Goal: Task Accomplishment & Management: Use online tool/utility

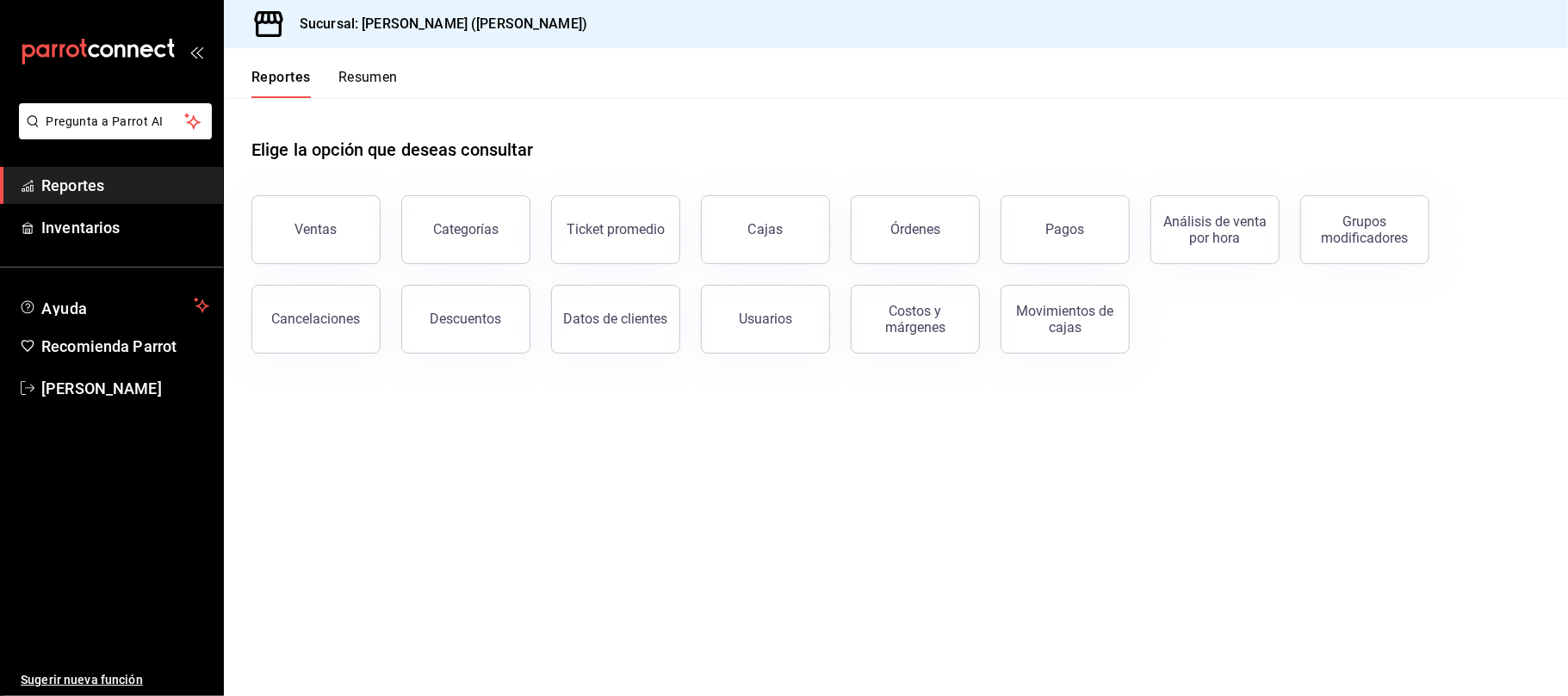
click at [335, 254] on button "Ventas" at bounding box center [316, 229] width 129 height 69
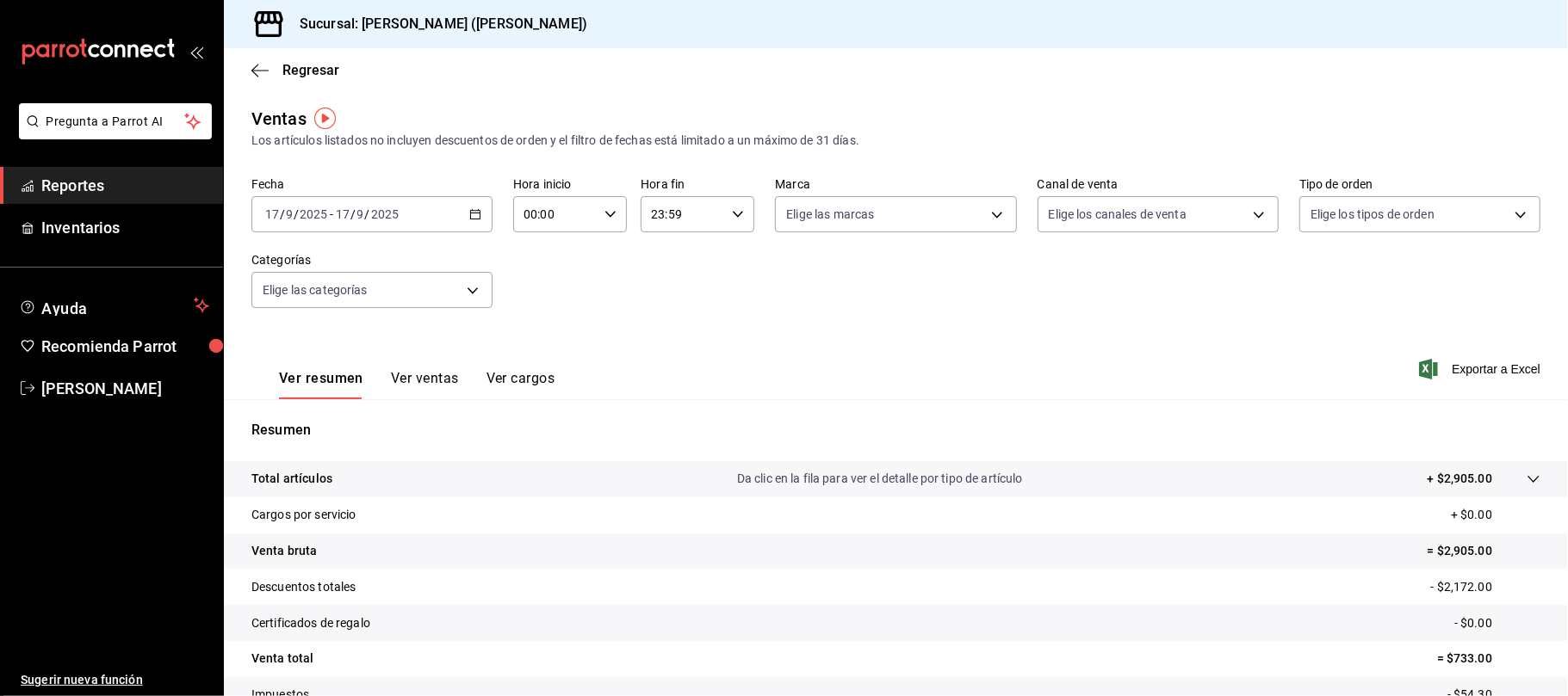
click at [420, 364] on div "Ver resumen Ver ventas Ver cargos" at bounding box center [403, 374] width 303 height 50
click at [421, 394] on button "Ver ventas" at bounding box center [425, 384] width 68 height 29
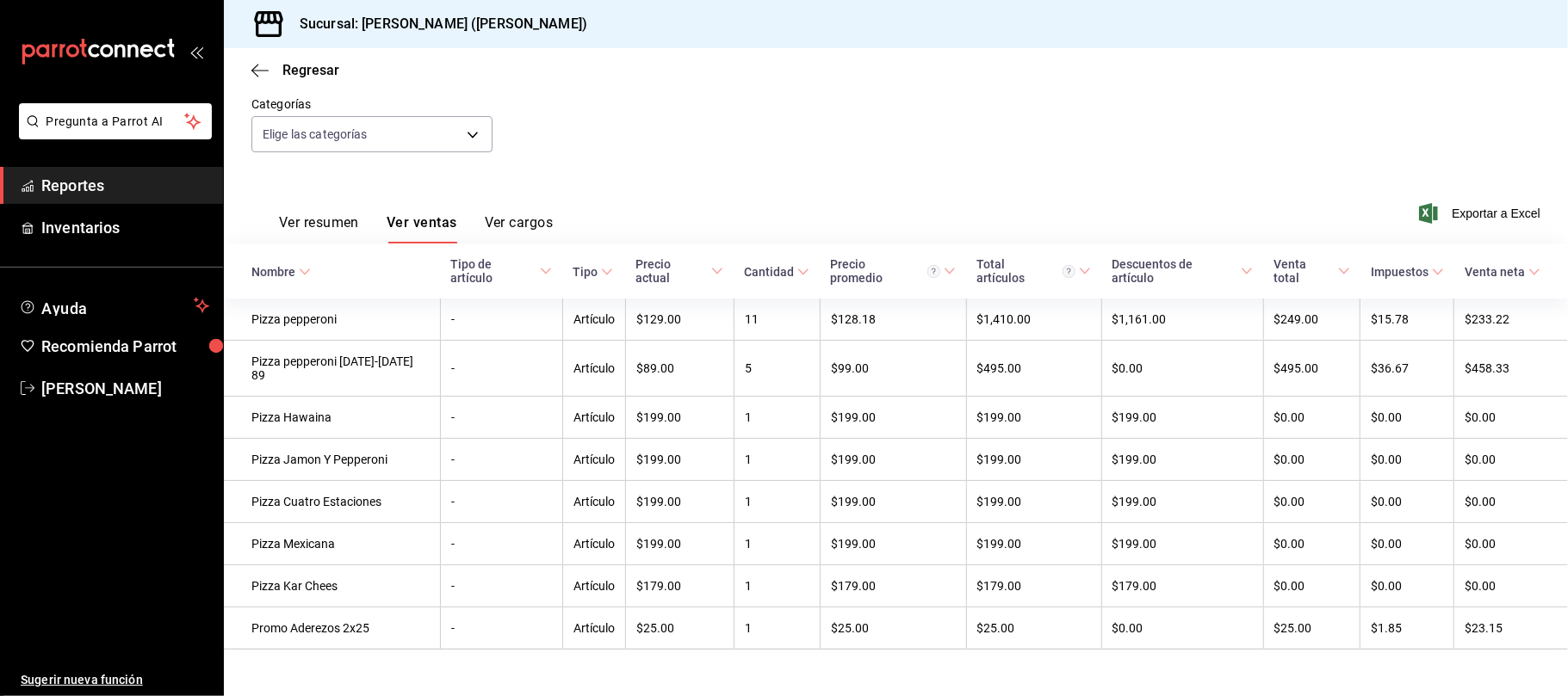
scroll to position [179, 0]
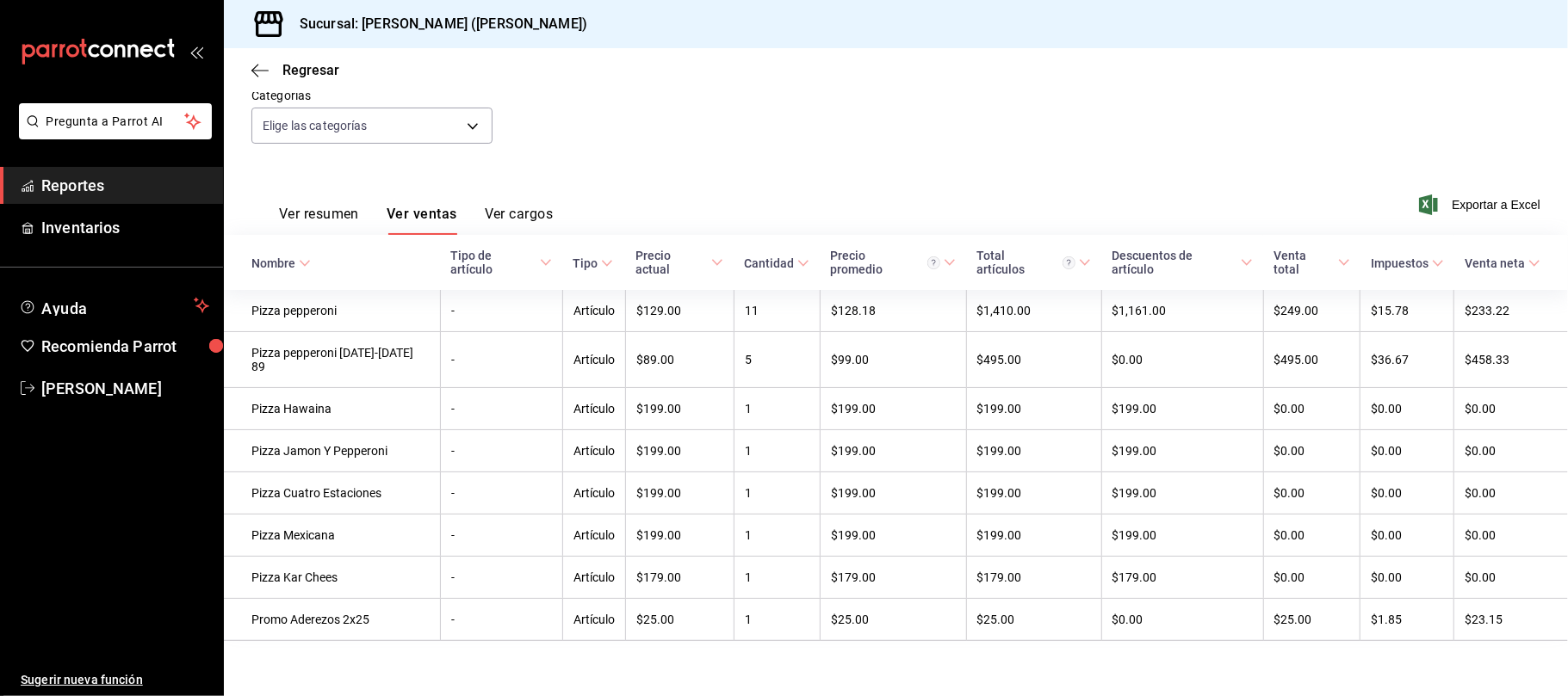
click at [386, 205] on button "Ver ventas" at bounding box center [421, 219] width 71 height 29
click at [417, 185] on div "Ver resumen Ver ventas Ver cargos" at bounding box center [402, 209] width 302 height 50
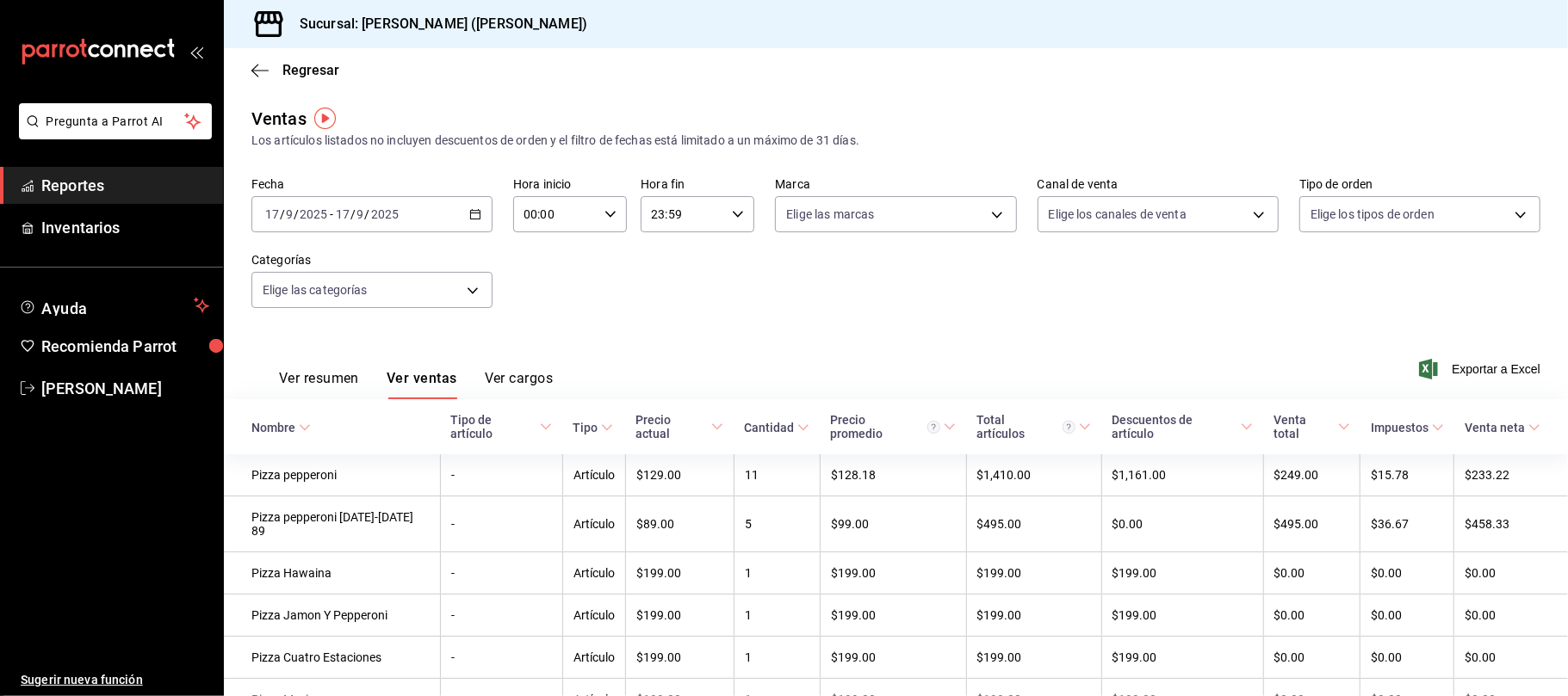
click at [480, 214] on div "2025-09-17 17 / 9 / 2025 - 2025-09-17 17 / 9 / 2025" at bounding box center [372, 214] width 241 height 36
click at [362, 257] on span "Hoy" at bounding box center [333, 266] width 134 height 18
click at [482, 212] on div "2025-09-17 17 / 9 / 2025 - 2025-09-17 17 / 9 / 2025" at bounding box center [372, 214] width 241 height 36
click at [479, 214] on div "2025-09-17 17 / 9 / 2025 - 2025-09-17 17 / 9 / 2025" at bounding box center [372, 214] width 241 height 36
click at [294, 263] on span "Hoy" at bounding box center [333, 266] width 134 height 18
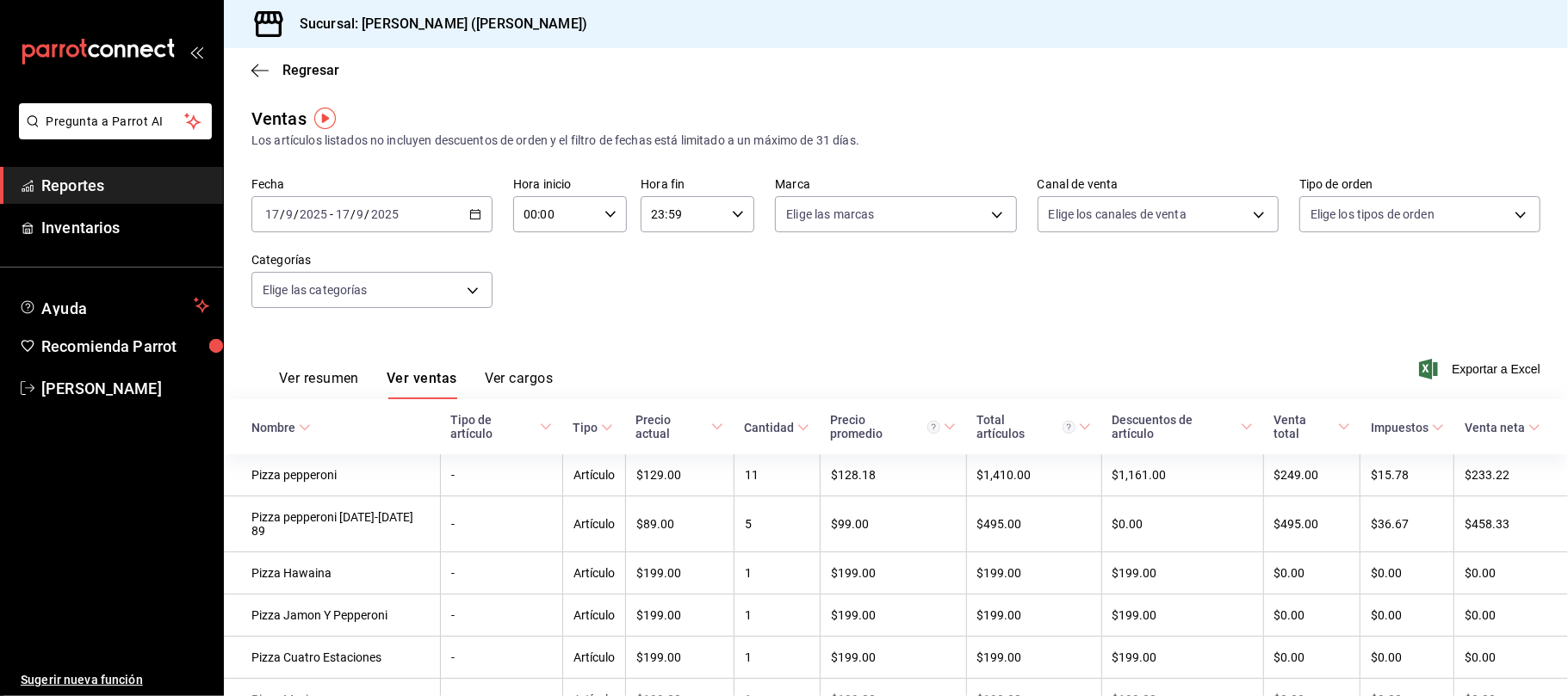
click at [472, 224] on div "2025-09-17 17 / 9 / 2025 - 2025-09-17 17 / 9 / 2025" at bounding box center [372, 214] width 241 height 36
click at [383, 259] on span "Hoy" at bounding box center [333, 266] width 134 height 18
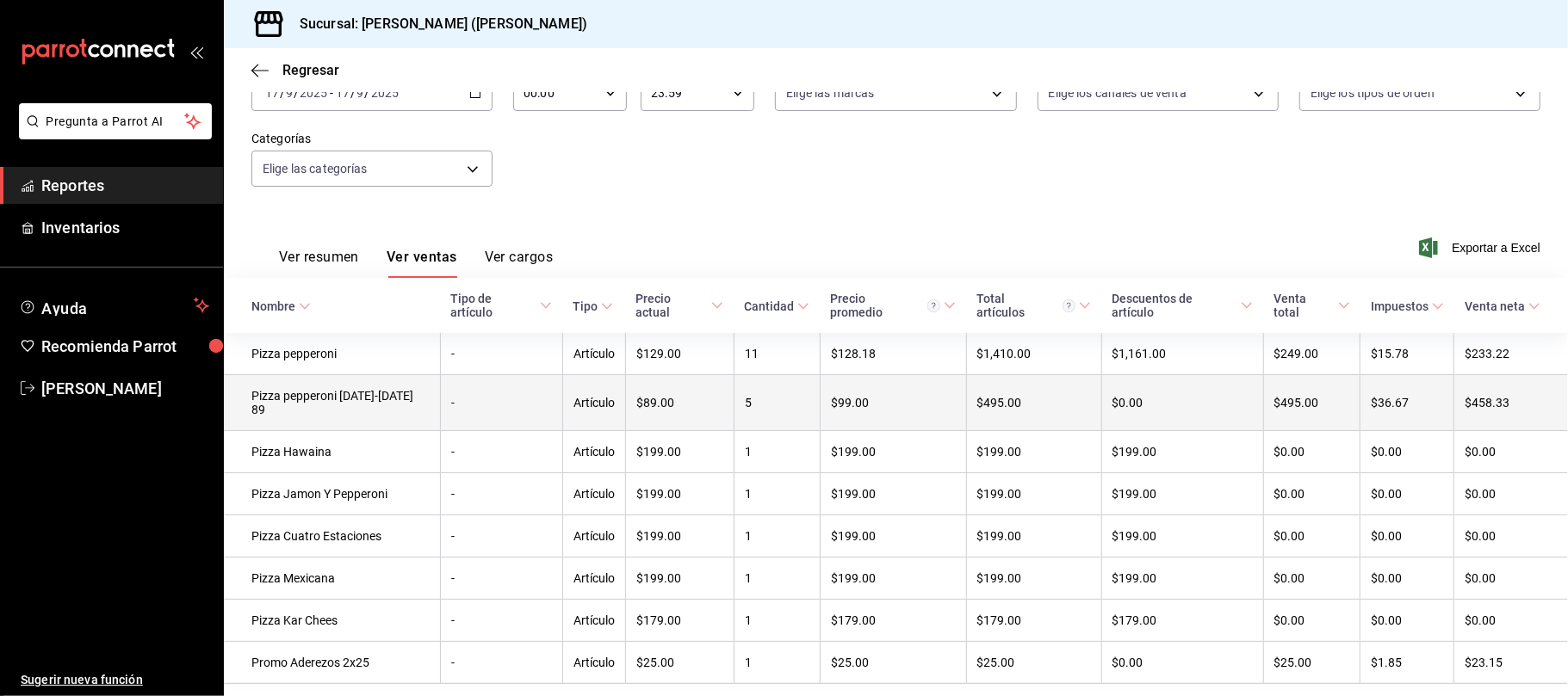
scroll to position [179, 0]
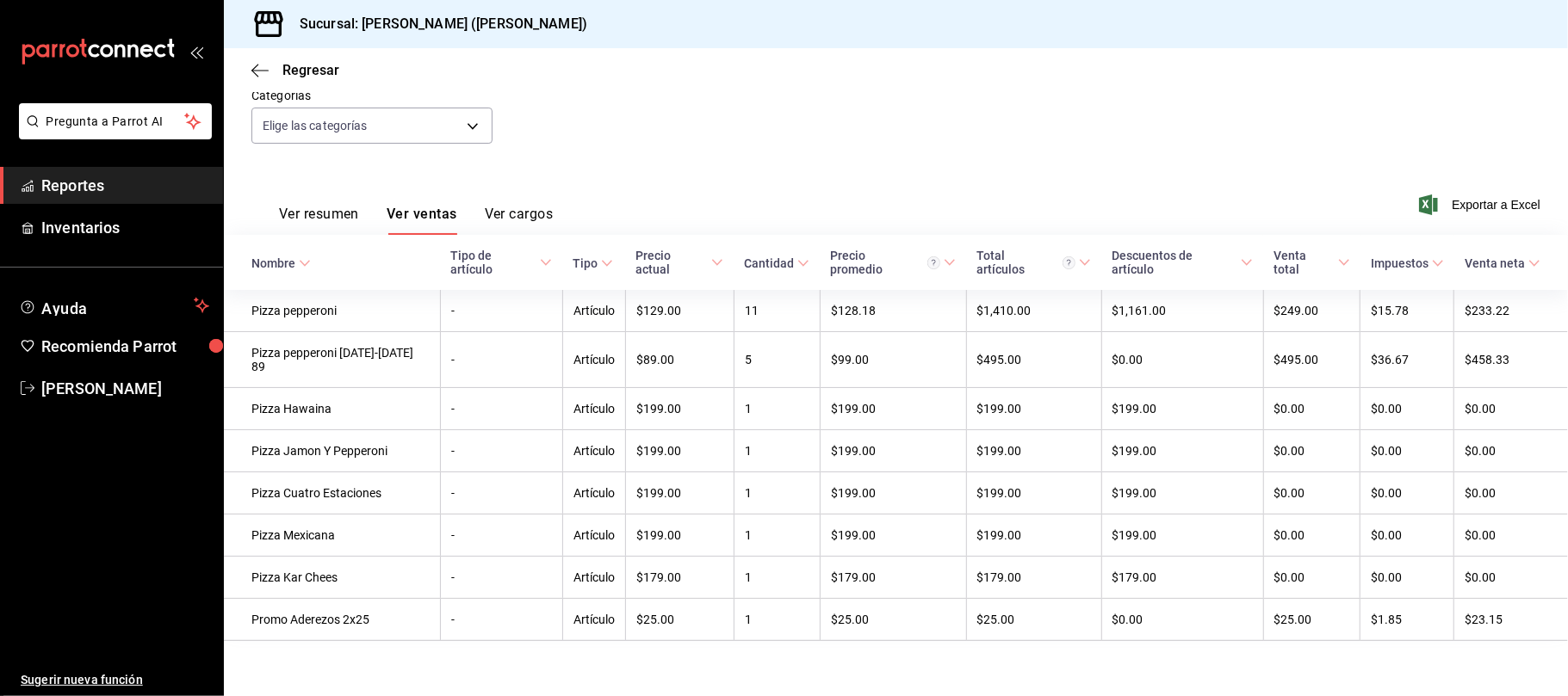
click at [518, 205] on button "Ver cargos" at bounding box center [518, 219] width 69 height 29
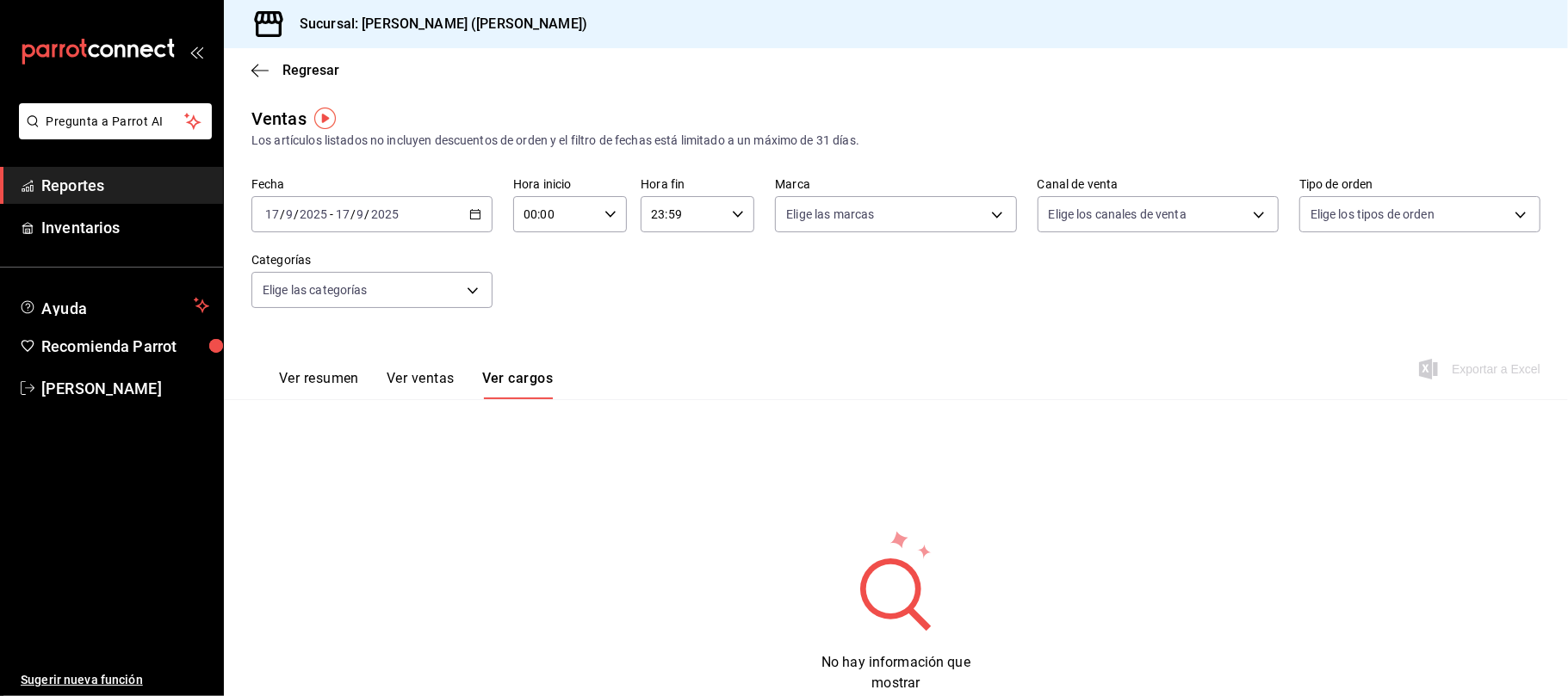
click at [414, 382] on button "Ver ventas" at bounding box center [420, 384] width 68 height 29
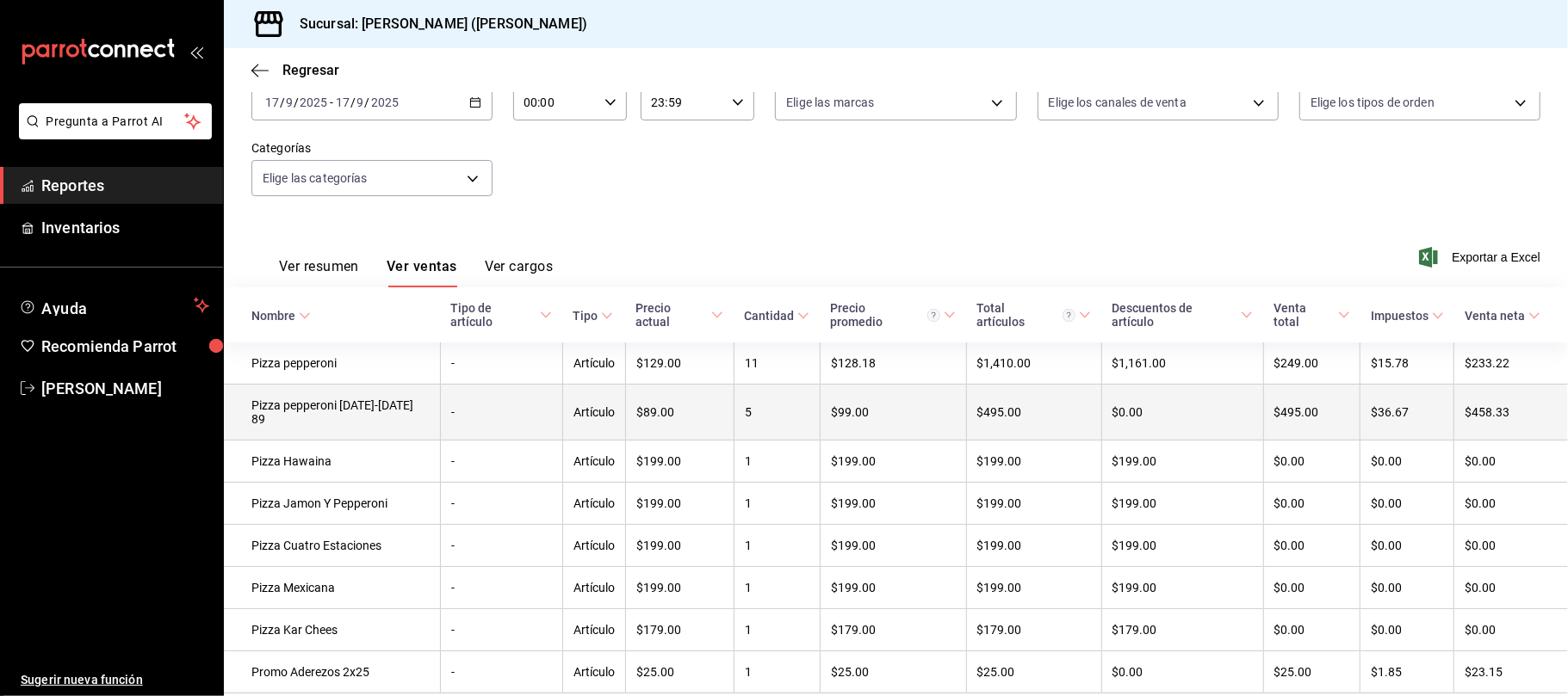
scroll to position [179, 0]
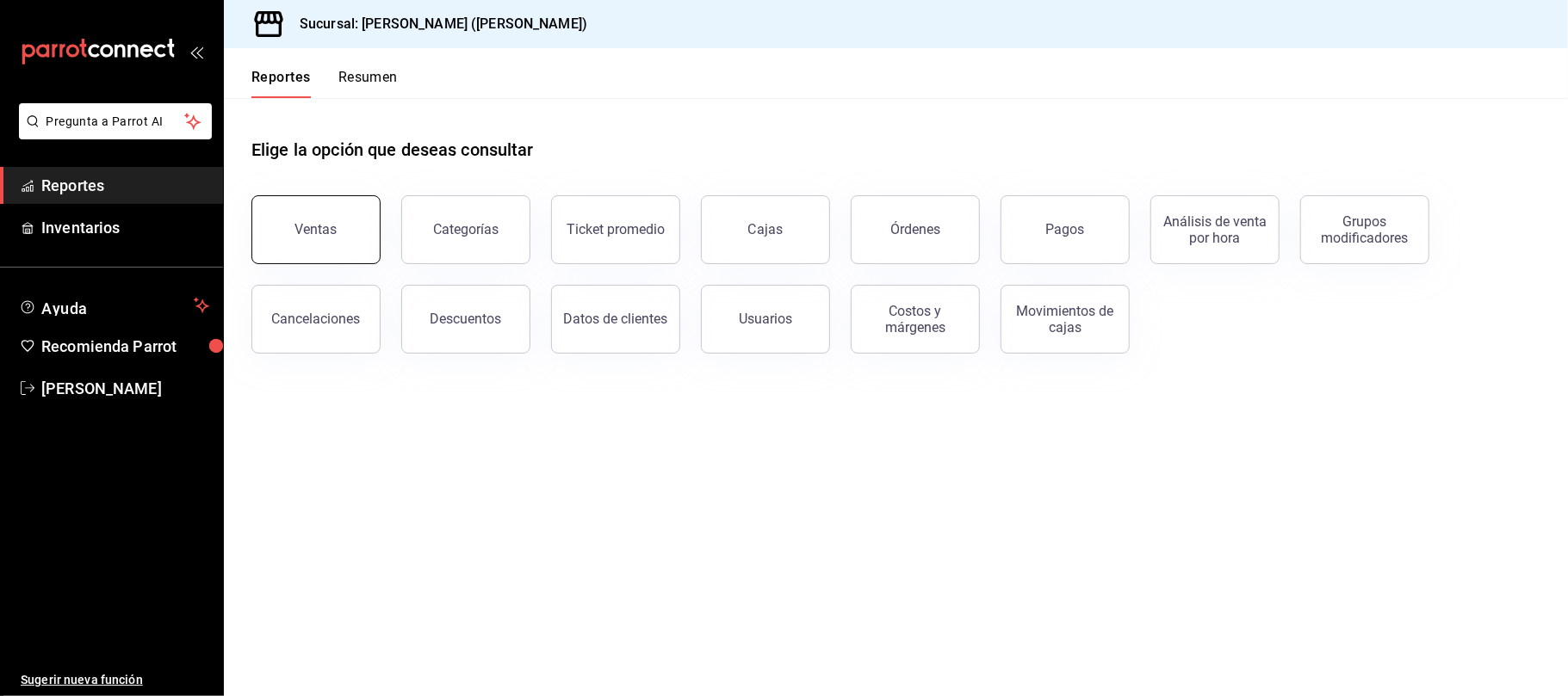
click at [329, 251] on button "Ventas" at bounding box center [316, 229] width 129 height 69
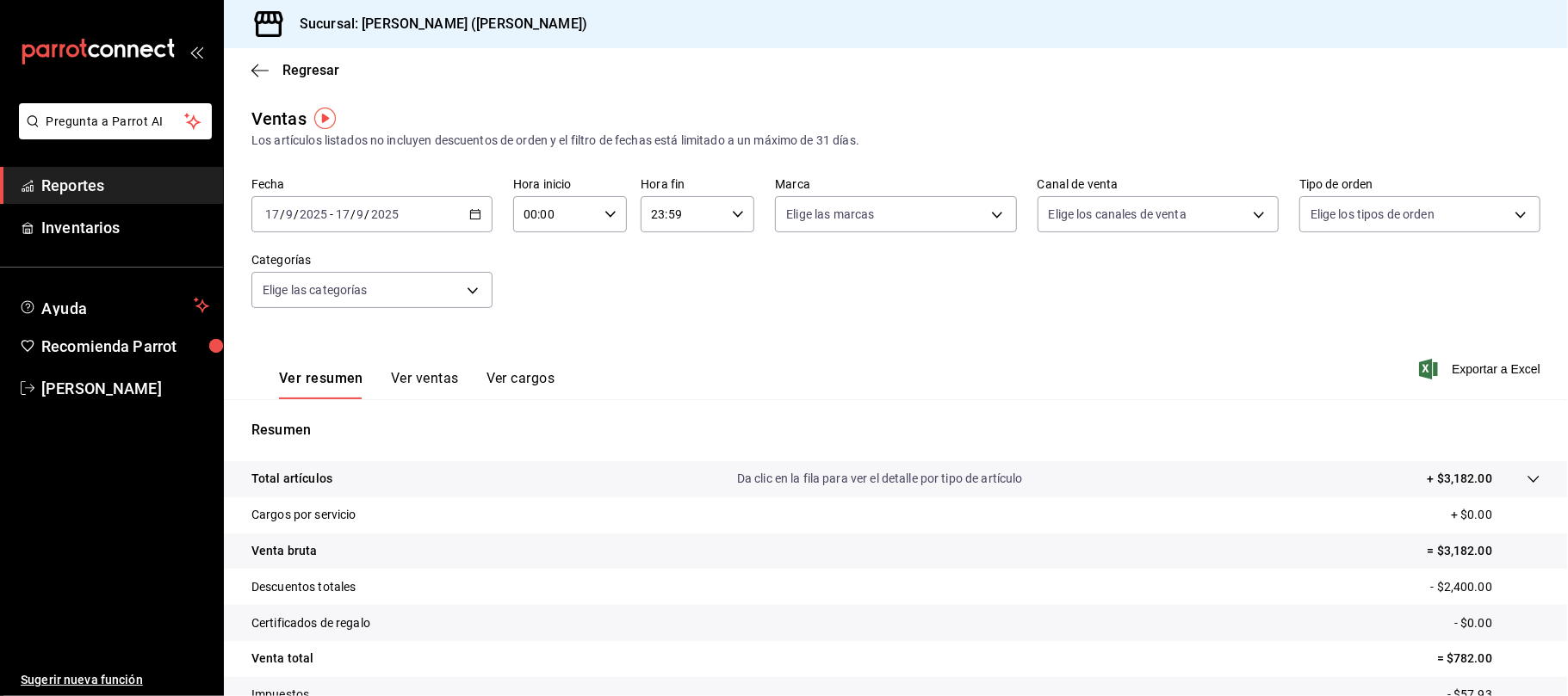
click at [403, 386] on button "Ver ventas" at bounding box center [425, 384] width 68 height 29
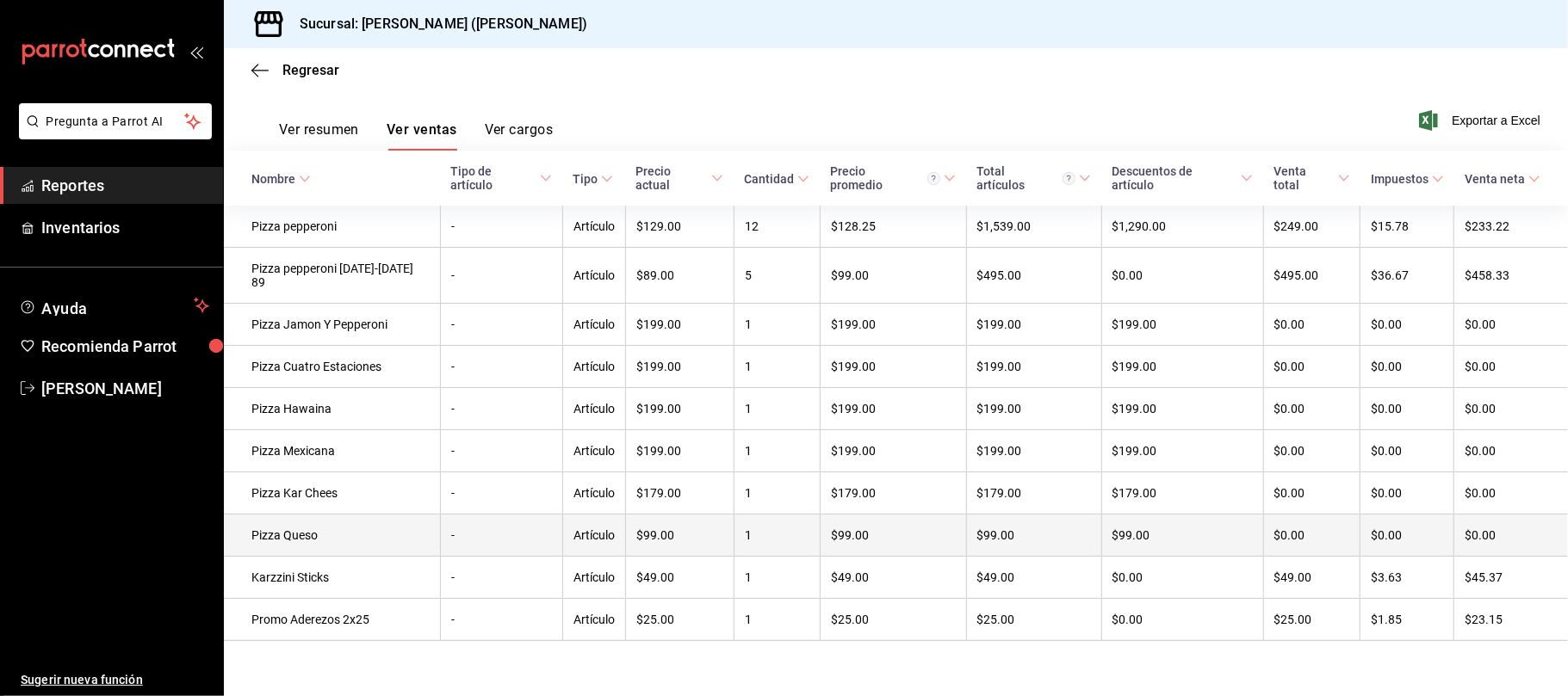
scroll to position [266, 0]
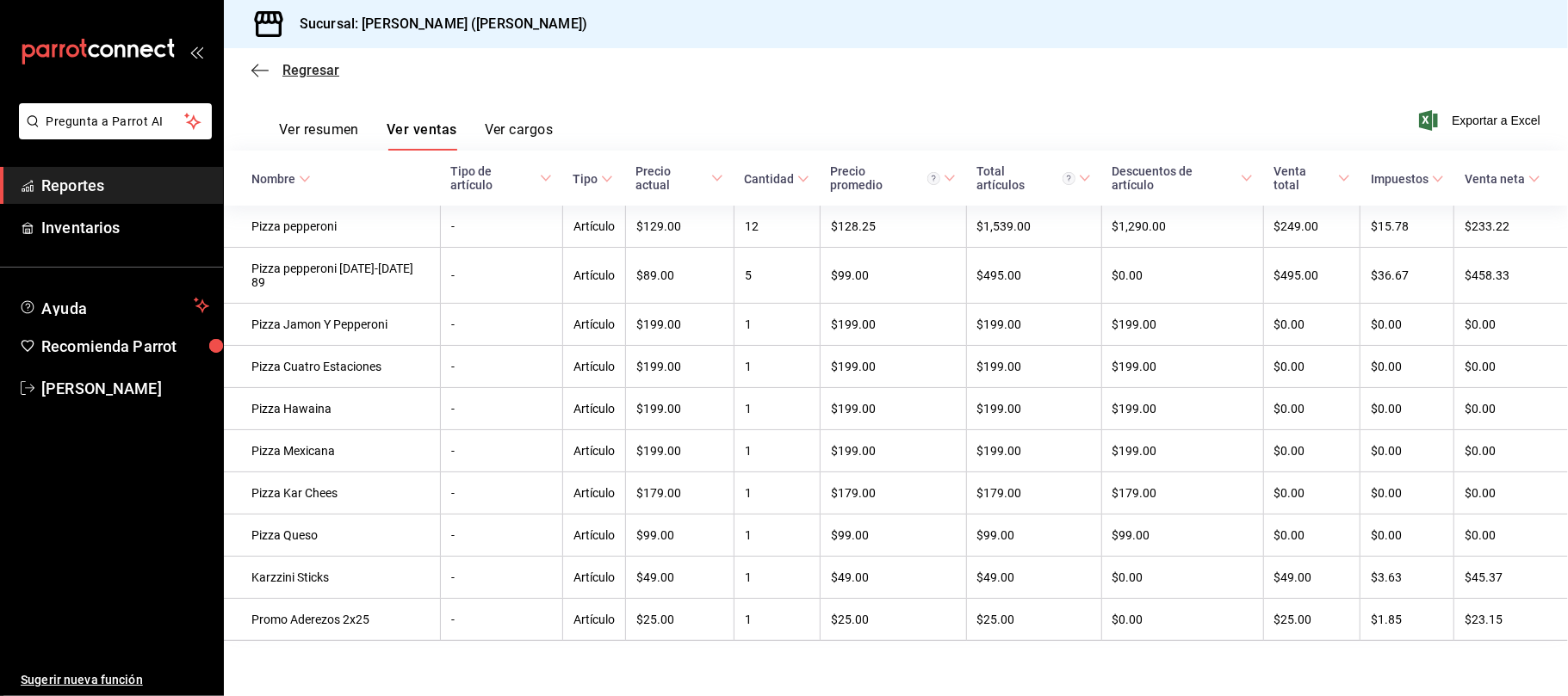
click at [332, 74] on span "Regresar" at bounding box center [311, 70] width 57 height 16
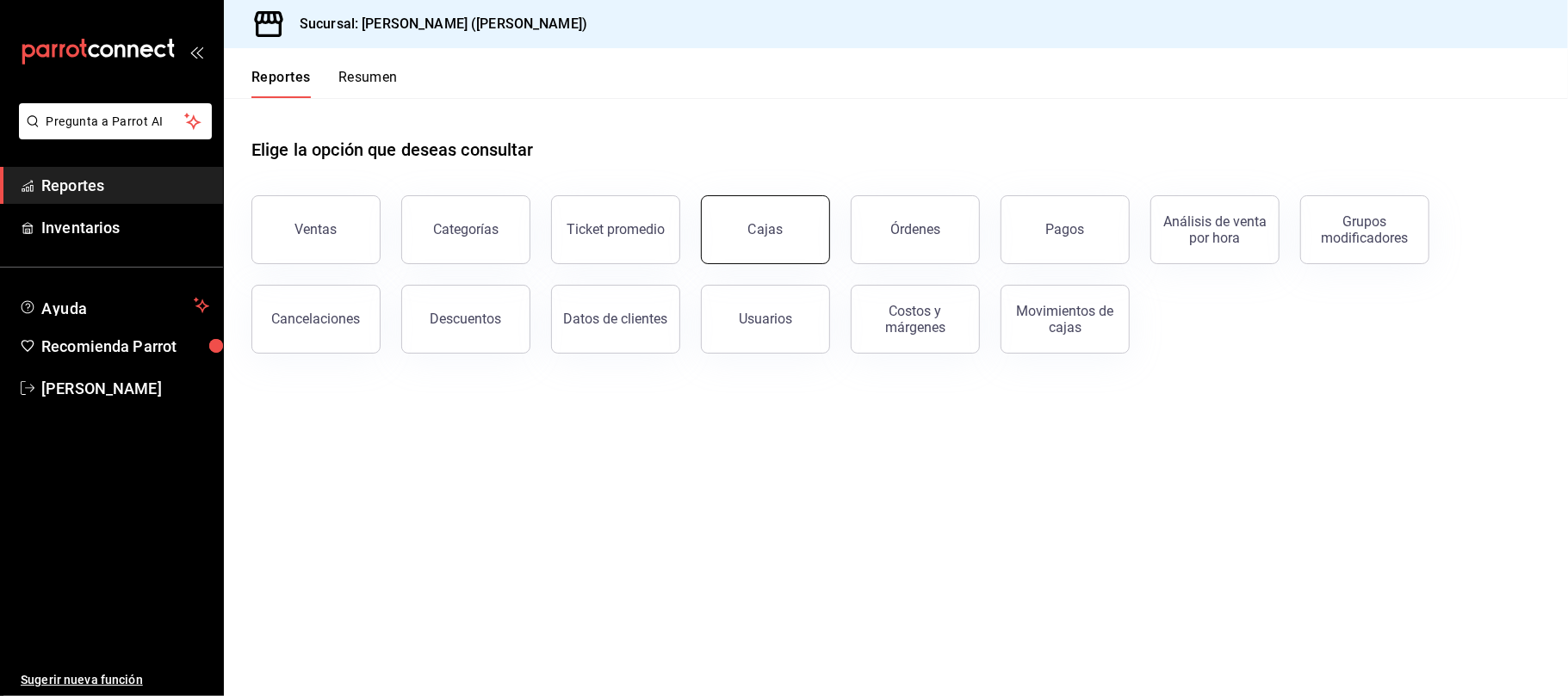
click at [789, 224] on link "Cajas" at bounding box center [765, 229] width 129 height 69
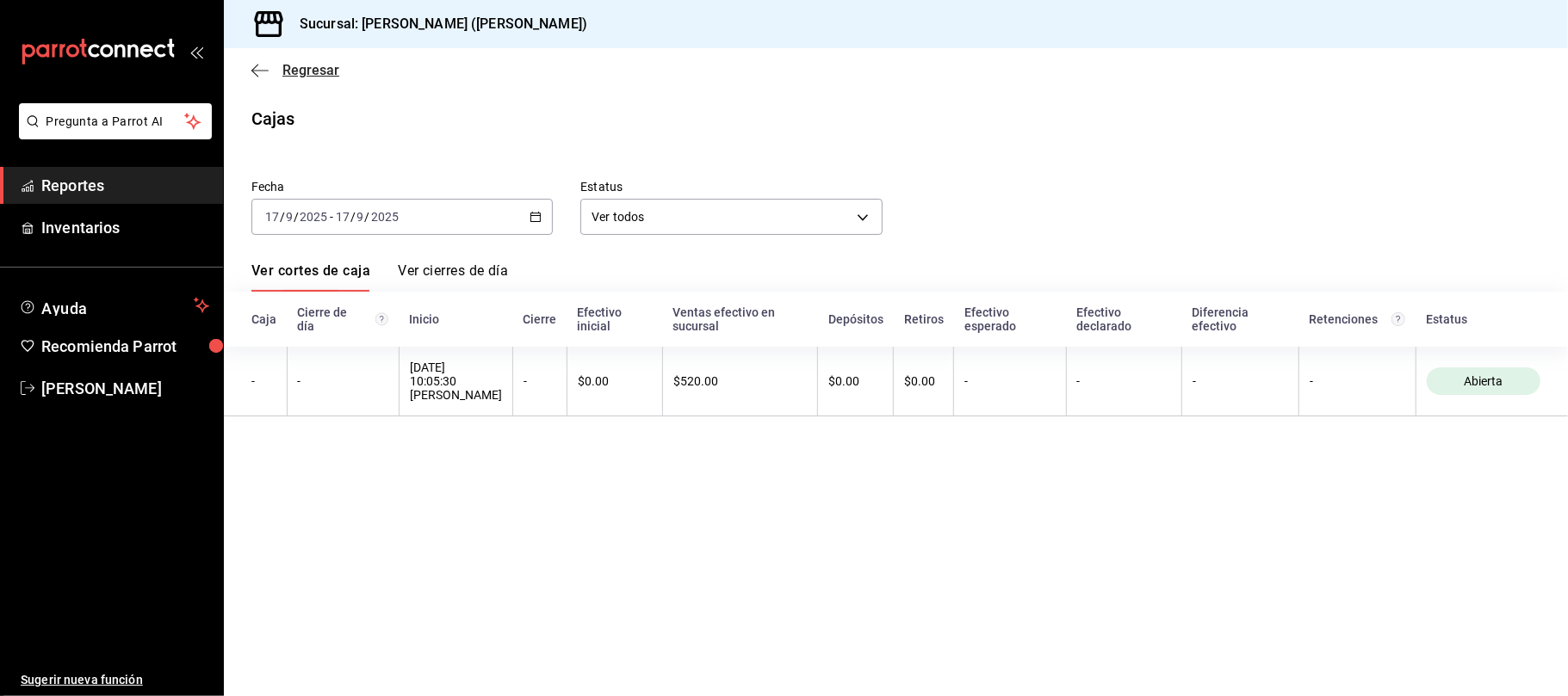
click at [300, 73] on span "Regresar" at bounding box center [311, 70] width 57 height 16
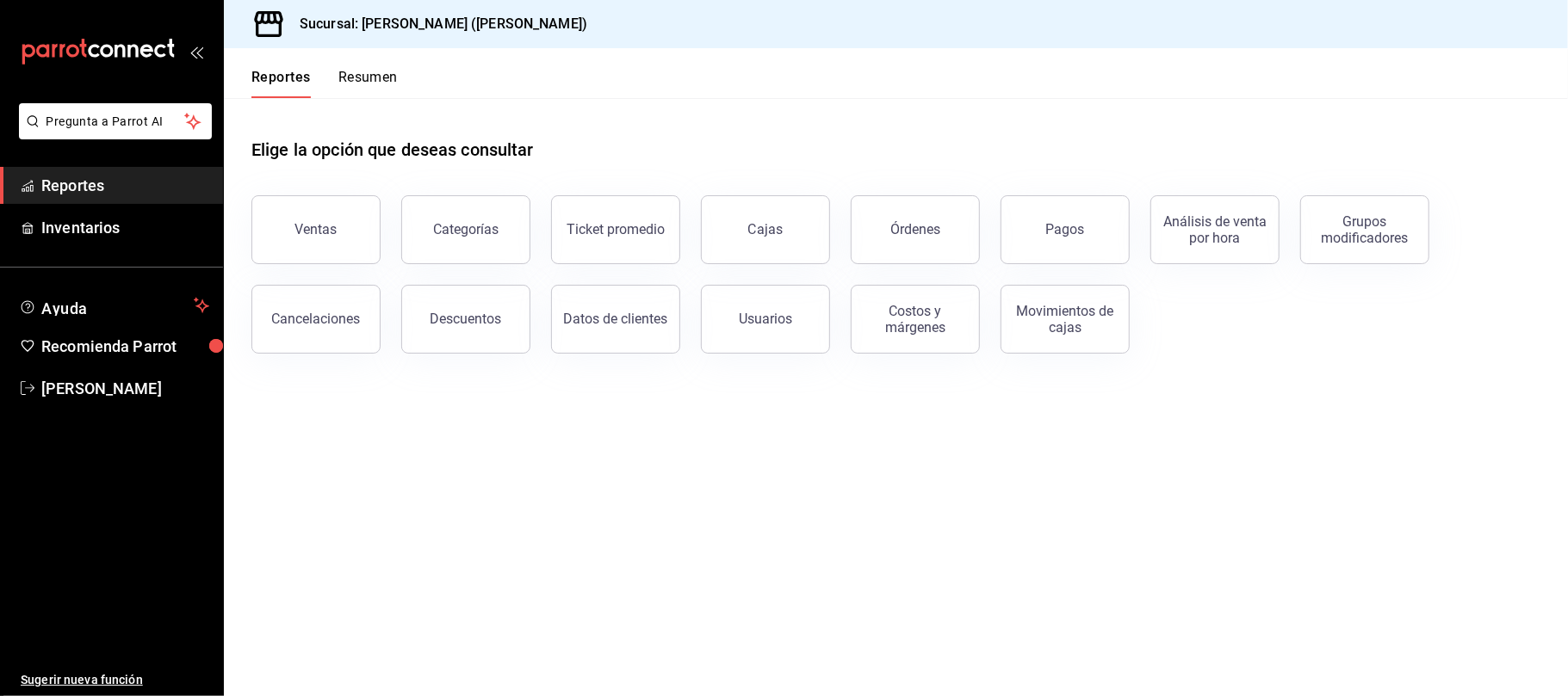
click at [1054, 250] on button "Pagos" at bounding box center [1064, 229] width 129 height 69
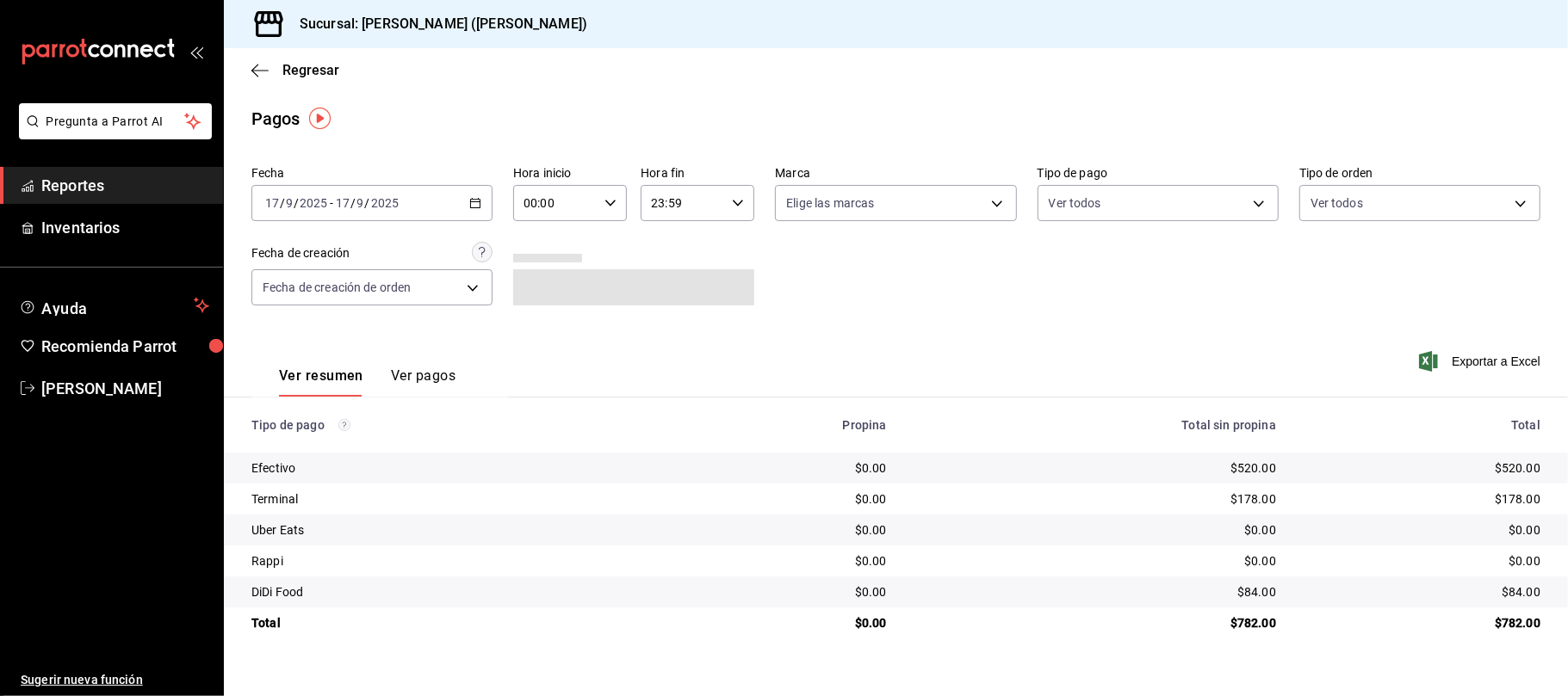
click at [421, 382] on button "Ver pagos" at bounding box center [423, 381] width 65 height 29
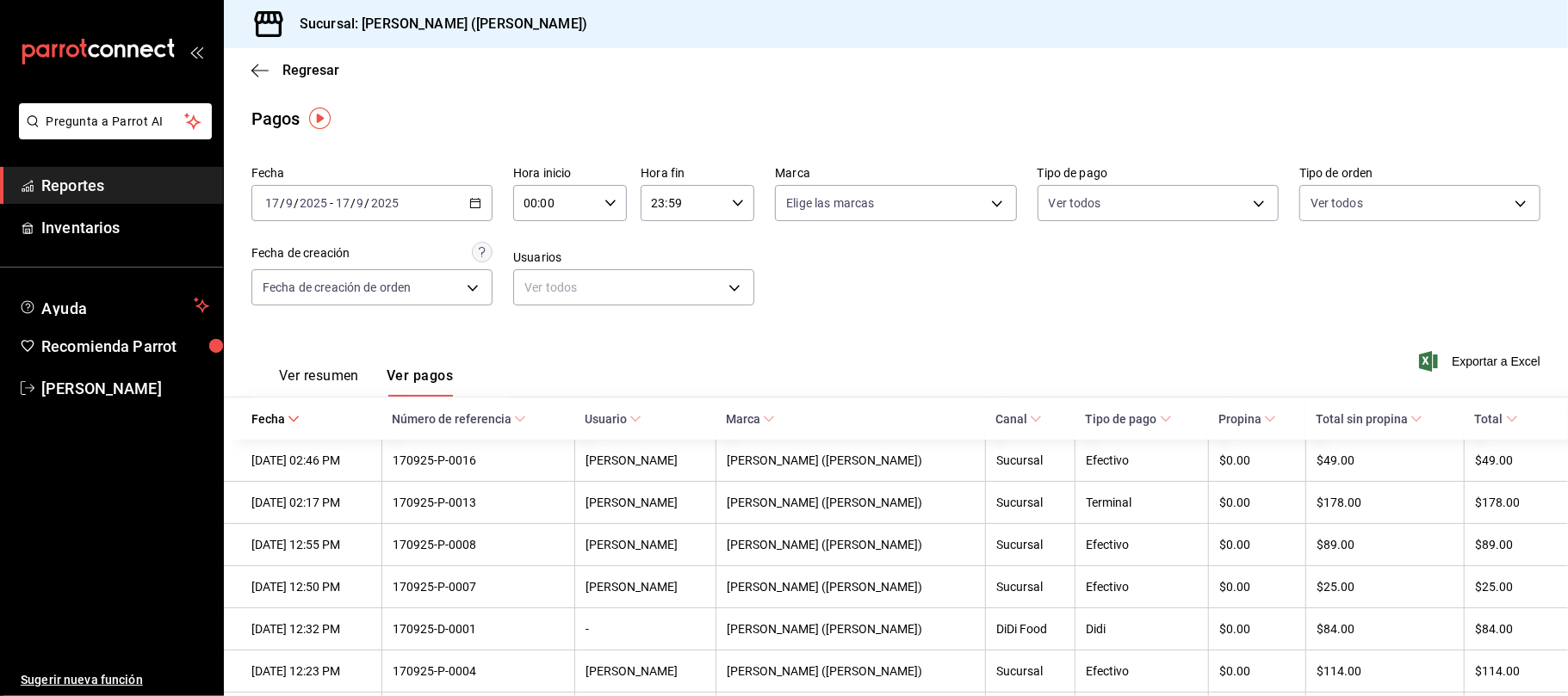
click at [362, 373] on div "Ver resumen Ver pagos" at bounding box center [366, 381] width 174 height 29
click at [355, 383] on button "Ver resumen" at bounding box center [318, 381] width 80 height 29
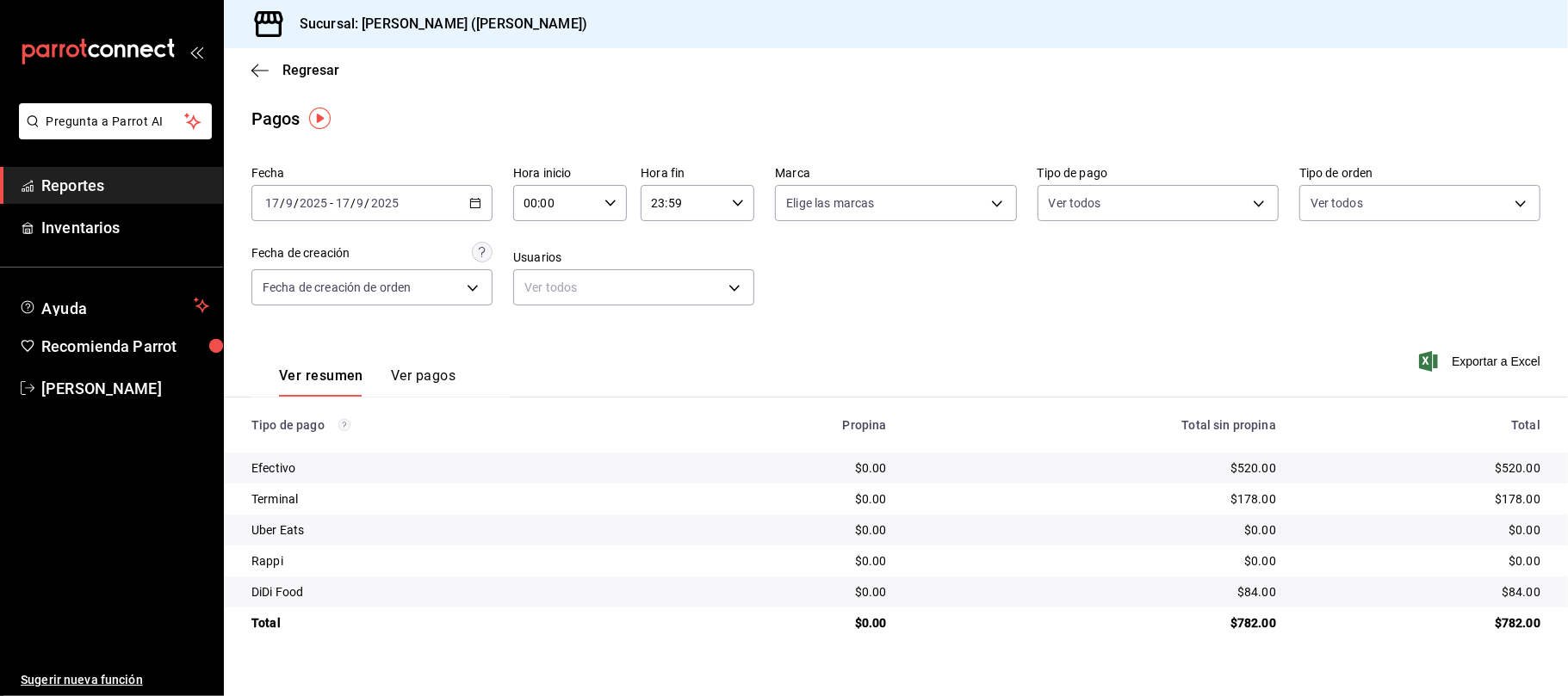
click at [320, 58] on div "Regresar" at bounding box center [896, 70] width 1344 height 44
click at [324, 66] on span "Regresar" at bounding box center [311, 70] width 57 height 16
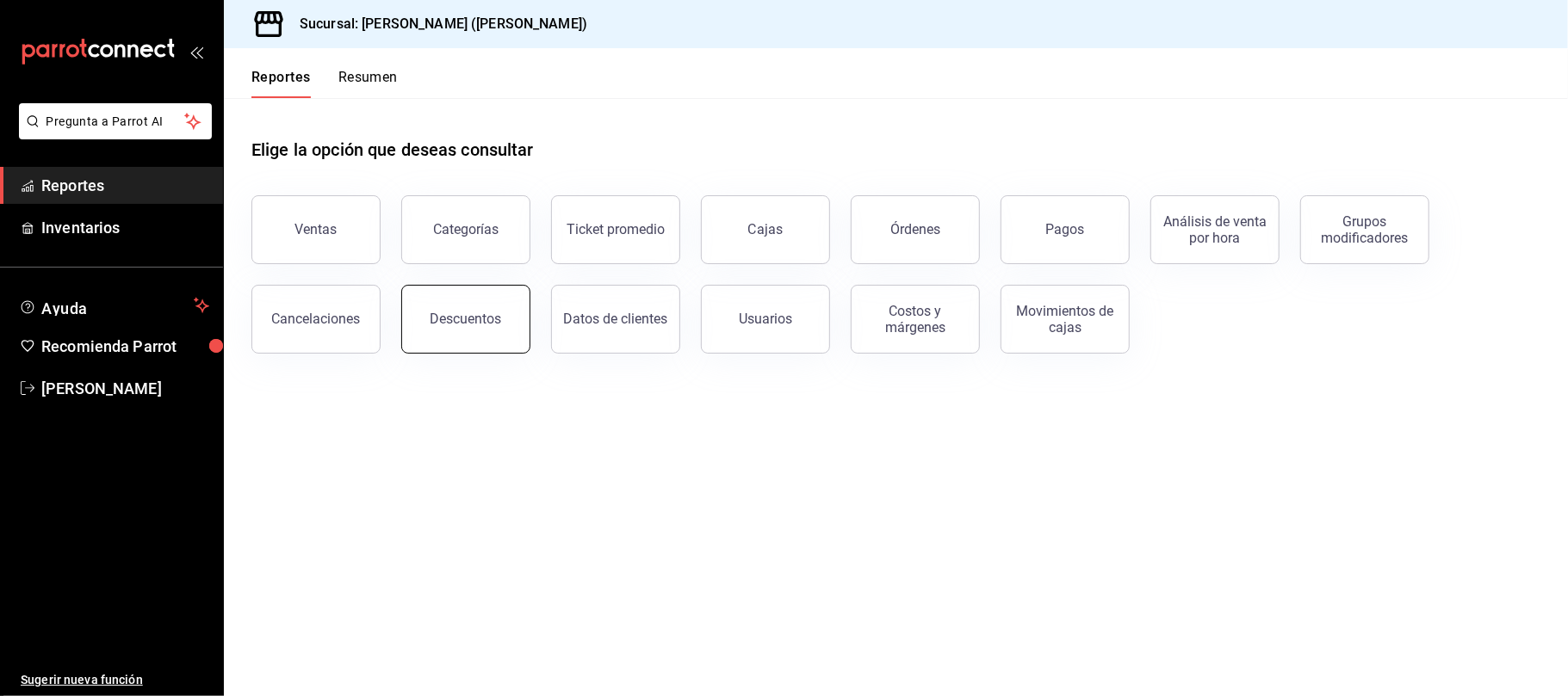
click at [473, 315] on div "Descuentos" at bounding box center [466, 318] width 72 height 16
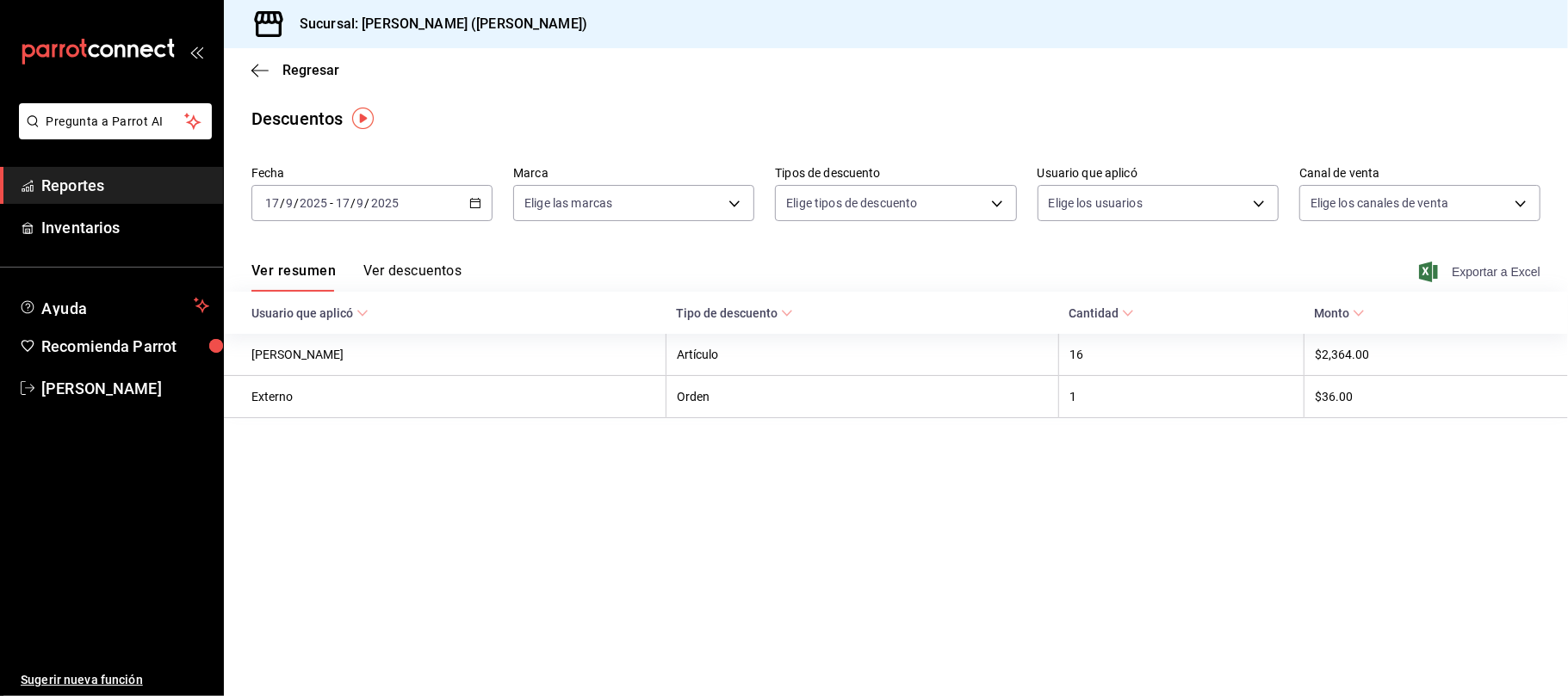
click at [1475, 272] on span "Exportar a Excel" at bounding box center [1480, 272] width 118 height 21
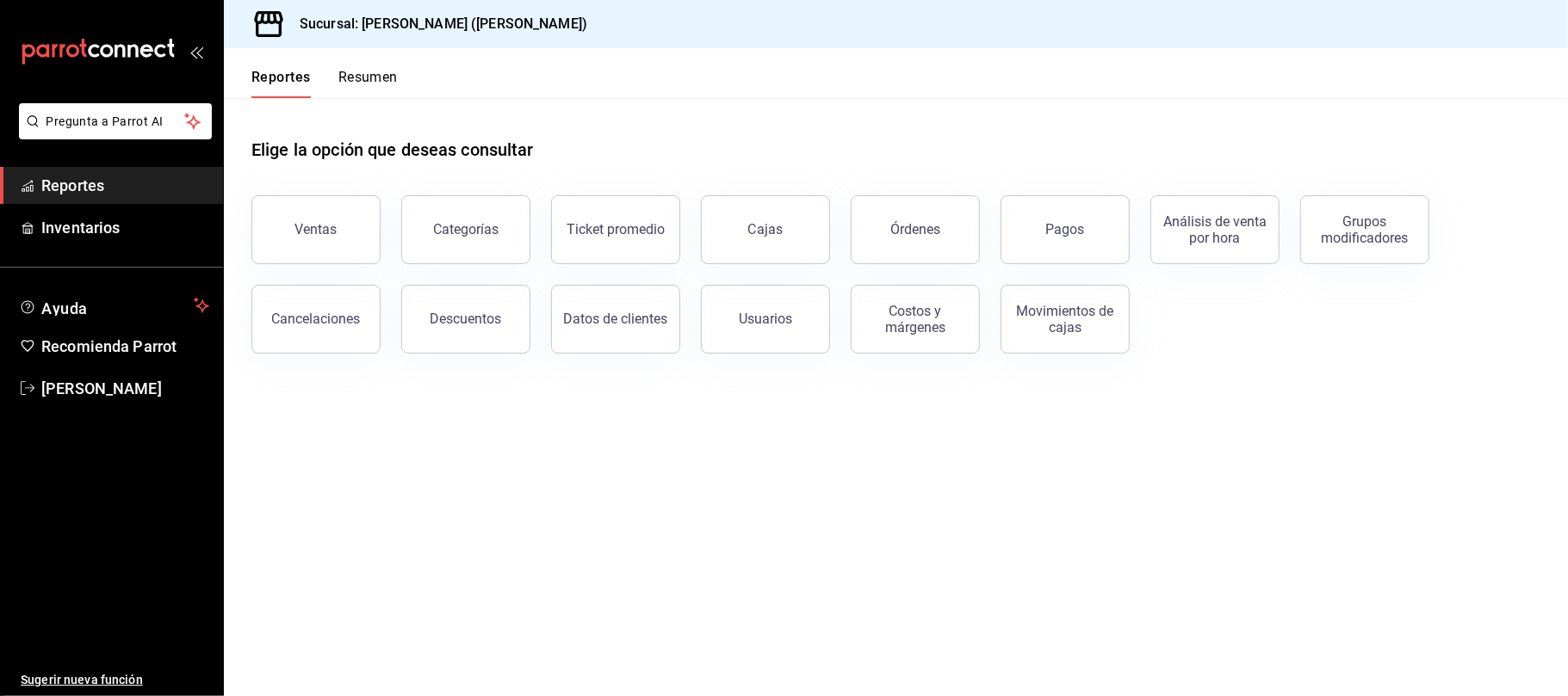
click at [370, 233] on button "Ventas" at bounding box center [316, 229] width 129 height 69
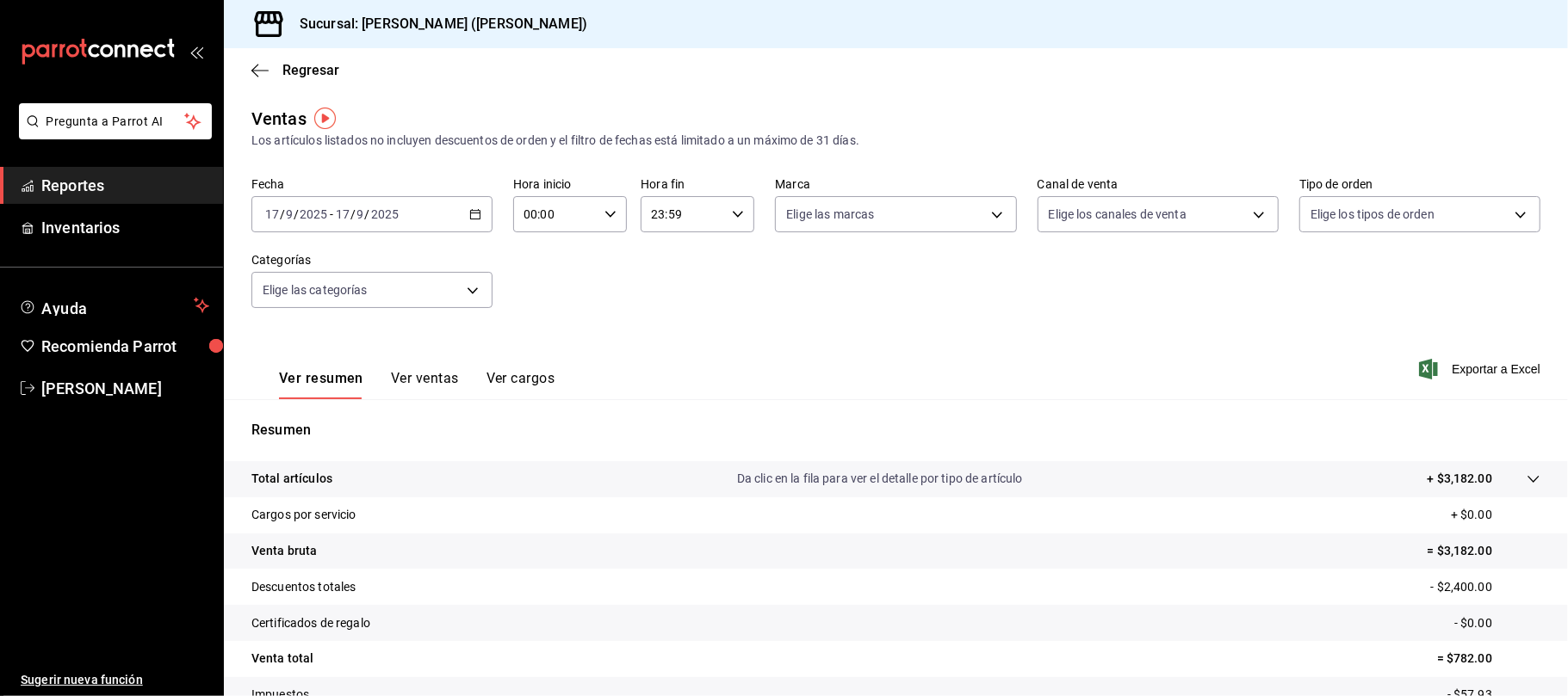
click at [433, 373] on button "Ver ventas" at bounding box center [425, 384] width 68 height 29
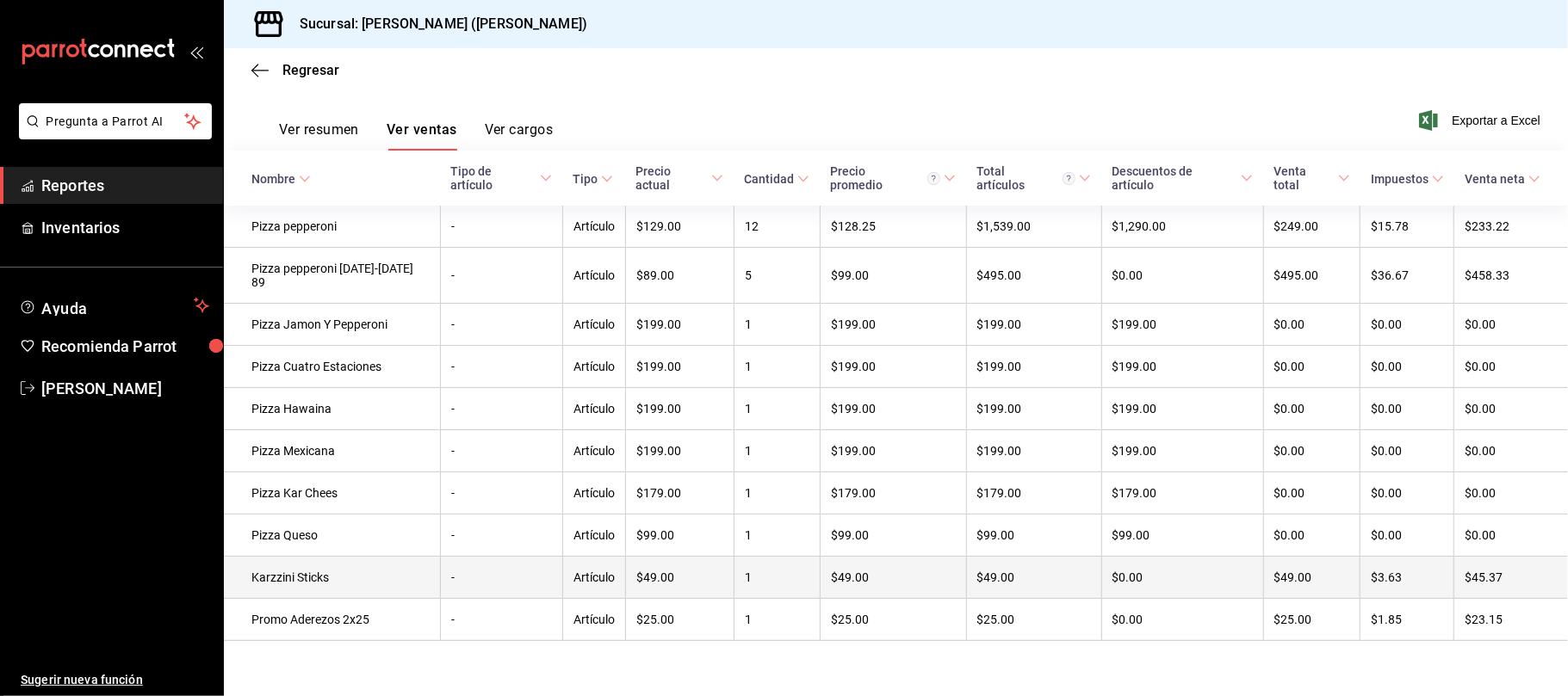
scroll to position [266, 0]
